Goal: Find specific page/section: Find specific page/section

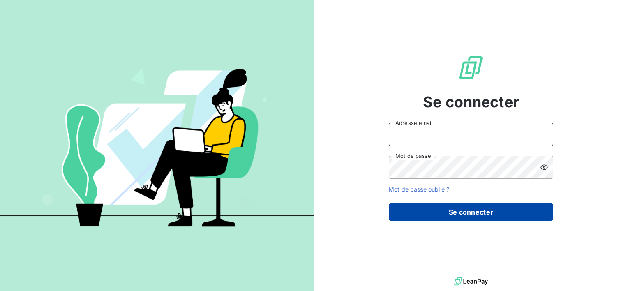
type input "[EMAIL_ADDRESS][DOMAIN_NAME]"
click at [473, 213] on button "Se connecter" at bounding box center [471, 211] width 164 height 17
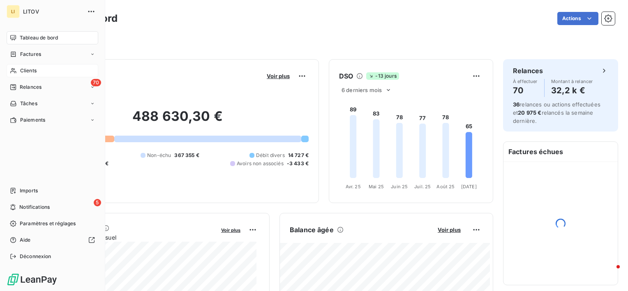
click at [17, 72] on div "Clients" at bounding box center [53, 70] width 92 height 13
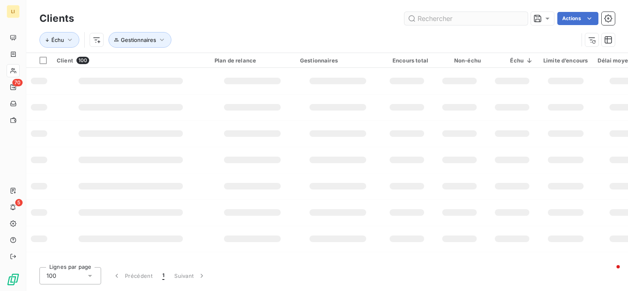
click at [478, 15] on input "text" at bounding box center [465, 18] width 123 height 13
type input "noir"
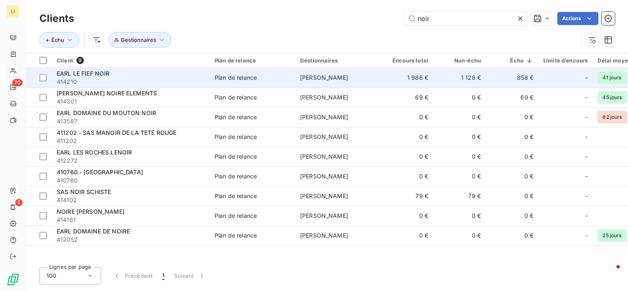
click at [120, 78] on span "414210" at bounding box center [131, 82] width 148 height 8
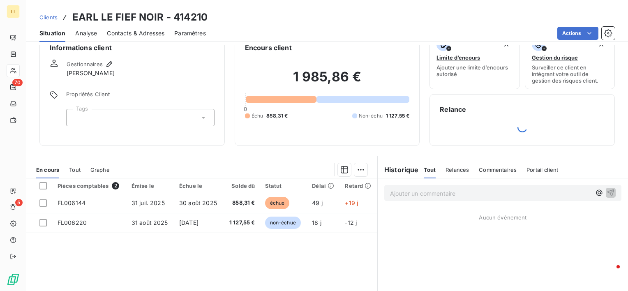
scroll to position [27, 0]
